Goal: Information Seeking & Learning: Learn about a topic

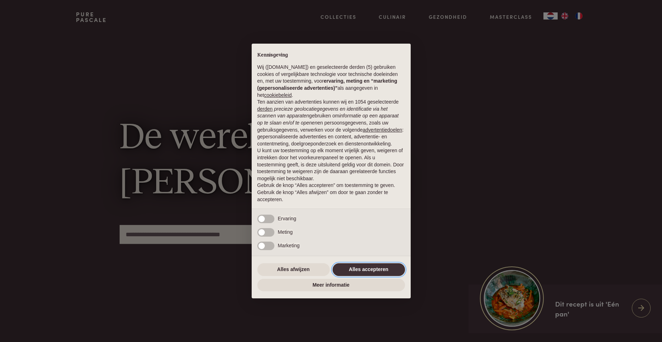
click at [392, 265] on button "Alles accepteren" at bounding box center [369, 269] width 72 height 13
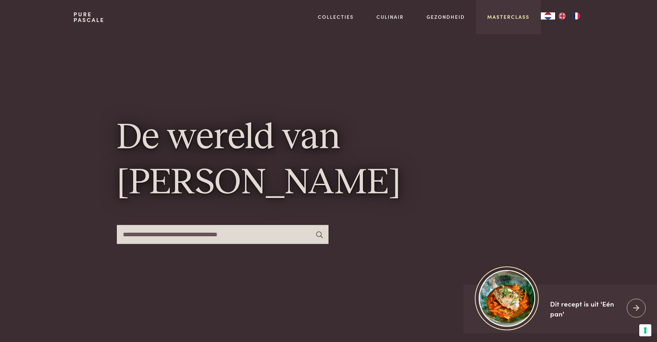
click at [527, 16] on link "Masterclass" at bounding box center [508, 16] width 42 height 7
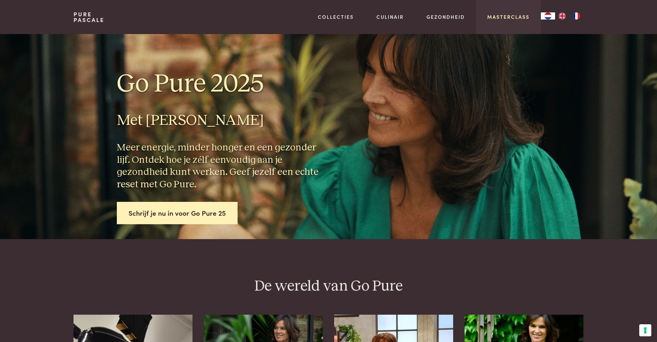
click at [501, 16] on link "Masterclass" at bounding box center [508, 16] width 42 height 7
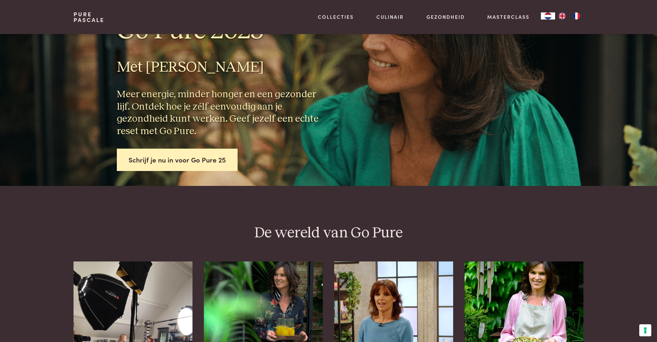
scroll to position [36, 0]
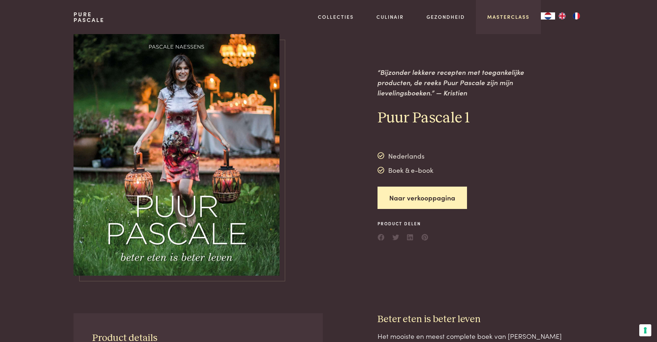
click at [502, 17] on link "Masterclass" at bounding box center [508, 16] width 42 height 7
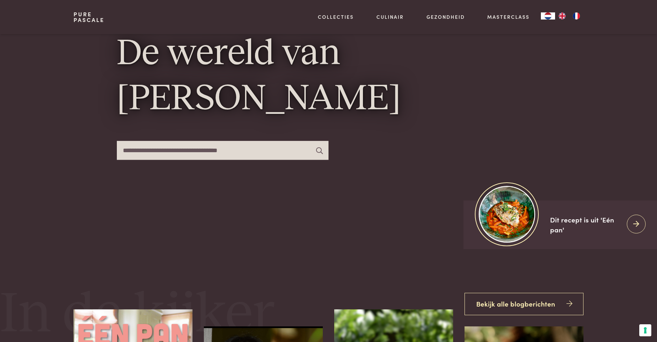
scroll to position [107, 0]
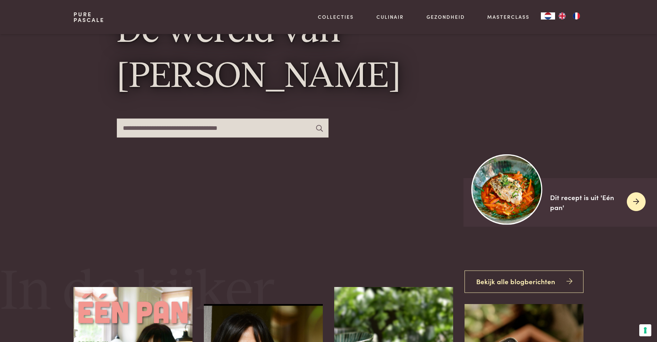
click at [511, 195] on img at bounding box center [507, 189] width 71 height 71
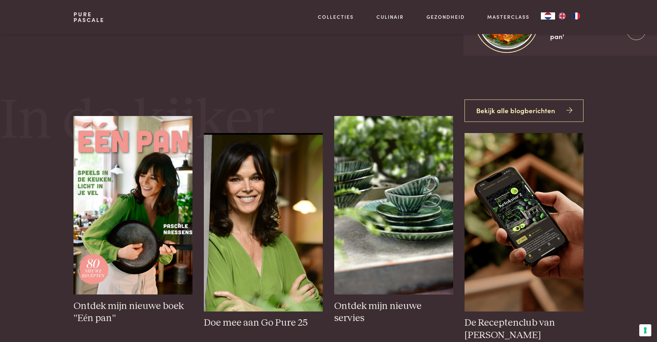
scroll to position [320, 0]
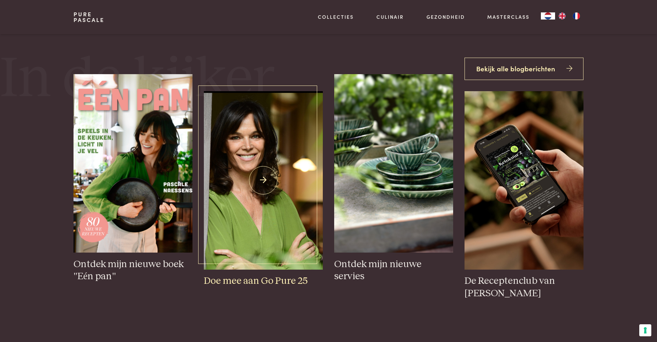
click at [259, 145] on img at bounding box center [263, 180] width 119 height 179
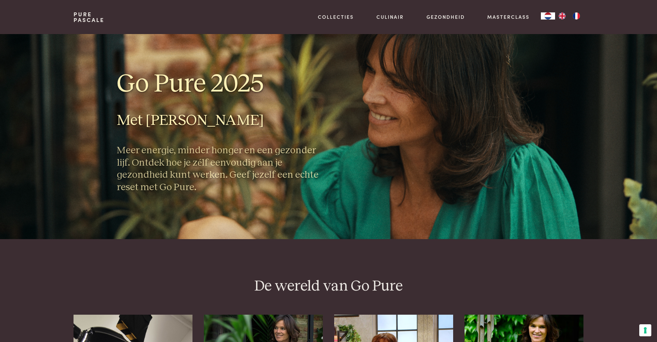
click at [218, 125] on h2 "Met Pascale Naessens" at bounding box center [220, 120] width 206 height 19
click at [251, 167] on h3 "Meer energie, minder honger en een gezonder lijf. Ontdek hoe je zélf eenvoudig …" at bounding box center [220, 166] width 206 height 49
click at [333, 284] on h2 "De wereld van Go Pure" at bounding box center [329, 286] width 510 height 19
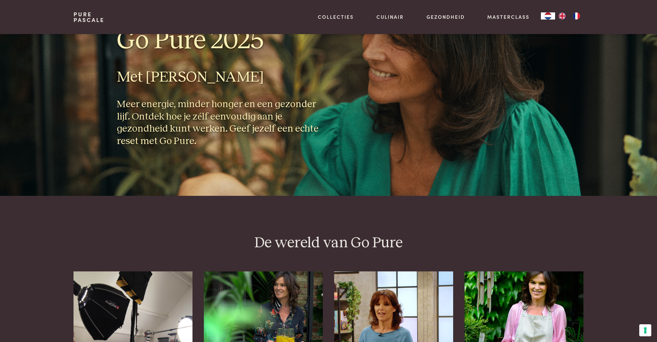
scroll to position [249, 0]
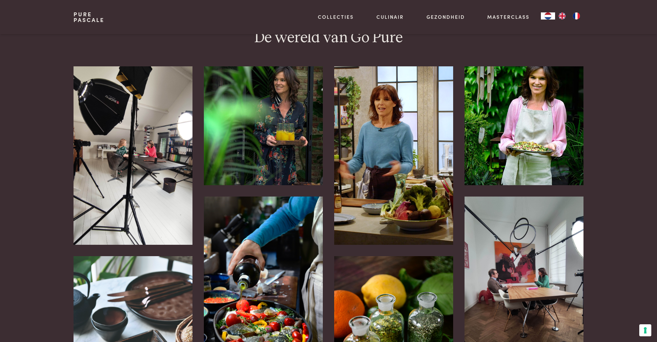
click at [390, 158] on img at bounding box center [393, 155] width 119 height 179
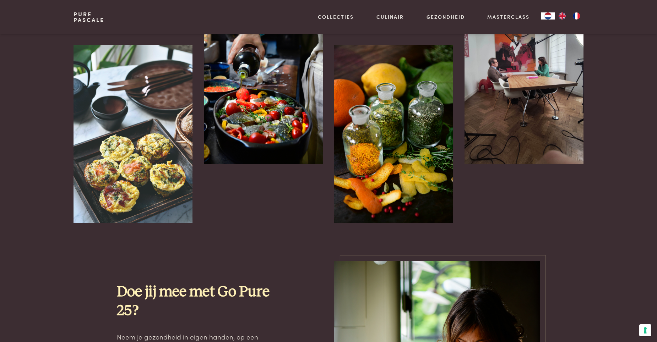
scroll to position [462, 0]
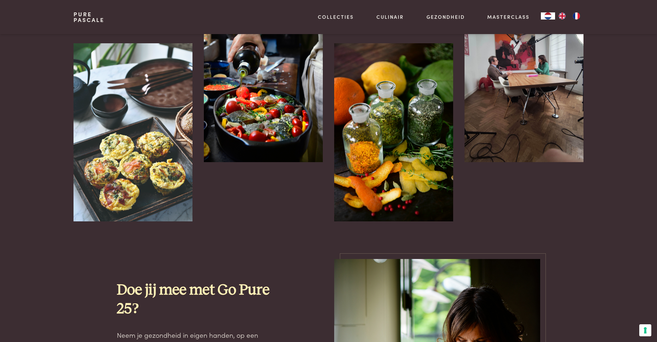
click at [214, 290] on strong "Doe jij mee met Go Pure 25?" at bounding box center [193, 300] width 153 height 34
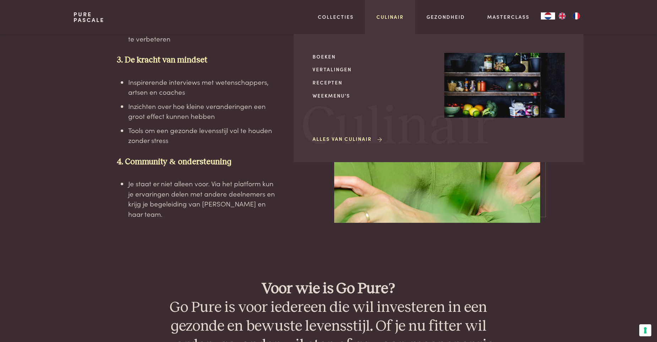
scroll to position [1496, 0]
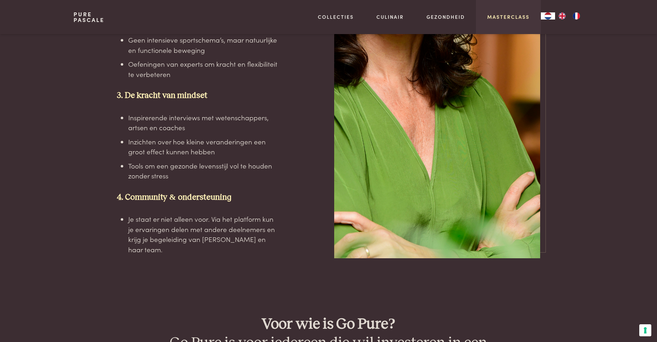
click at [510, 17] on link "Masterclass" at bounding box center [508, 16] width 42 height 7
